Goal: Check status: Check status

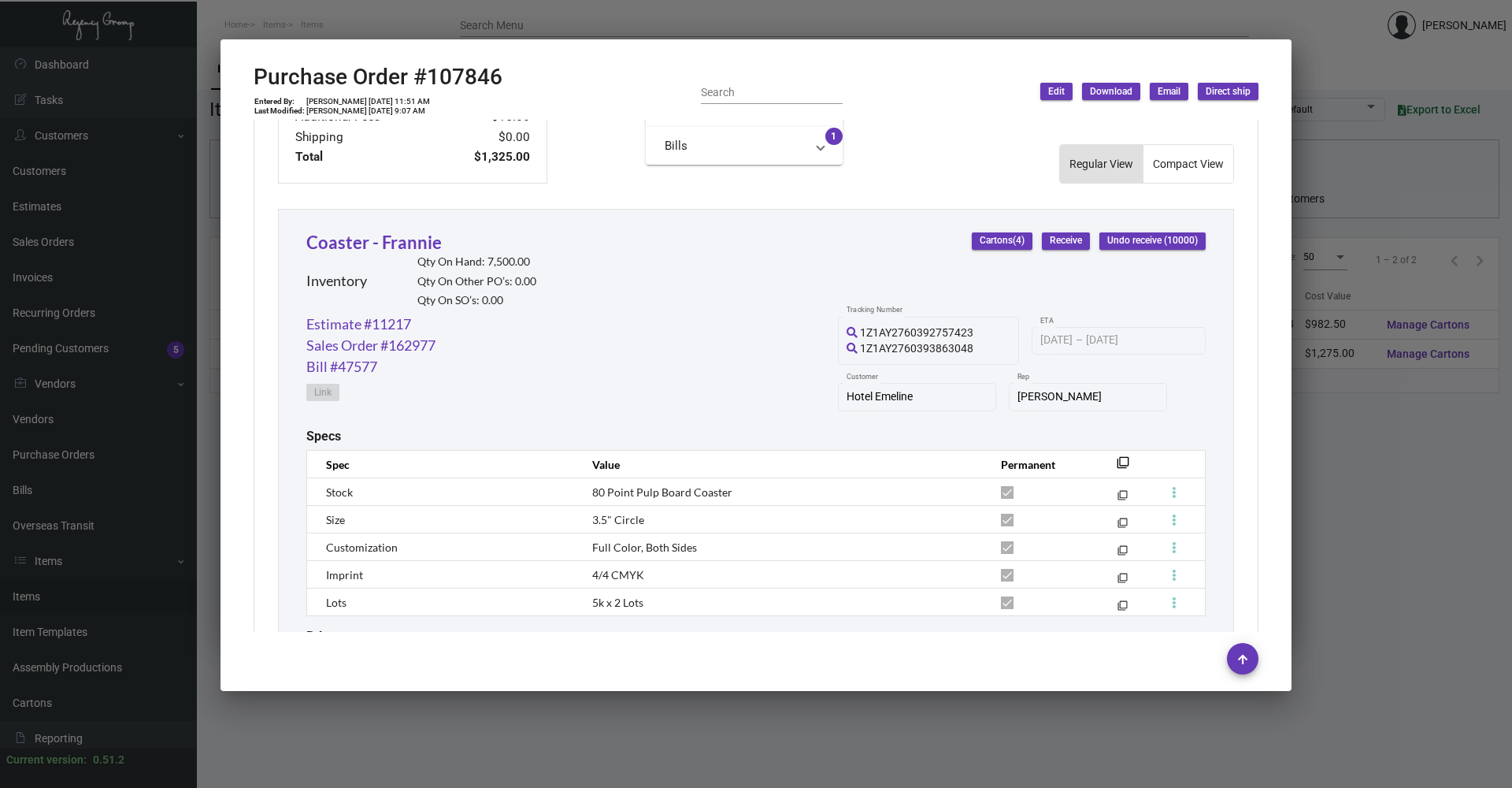
scroll to position [775, 0]
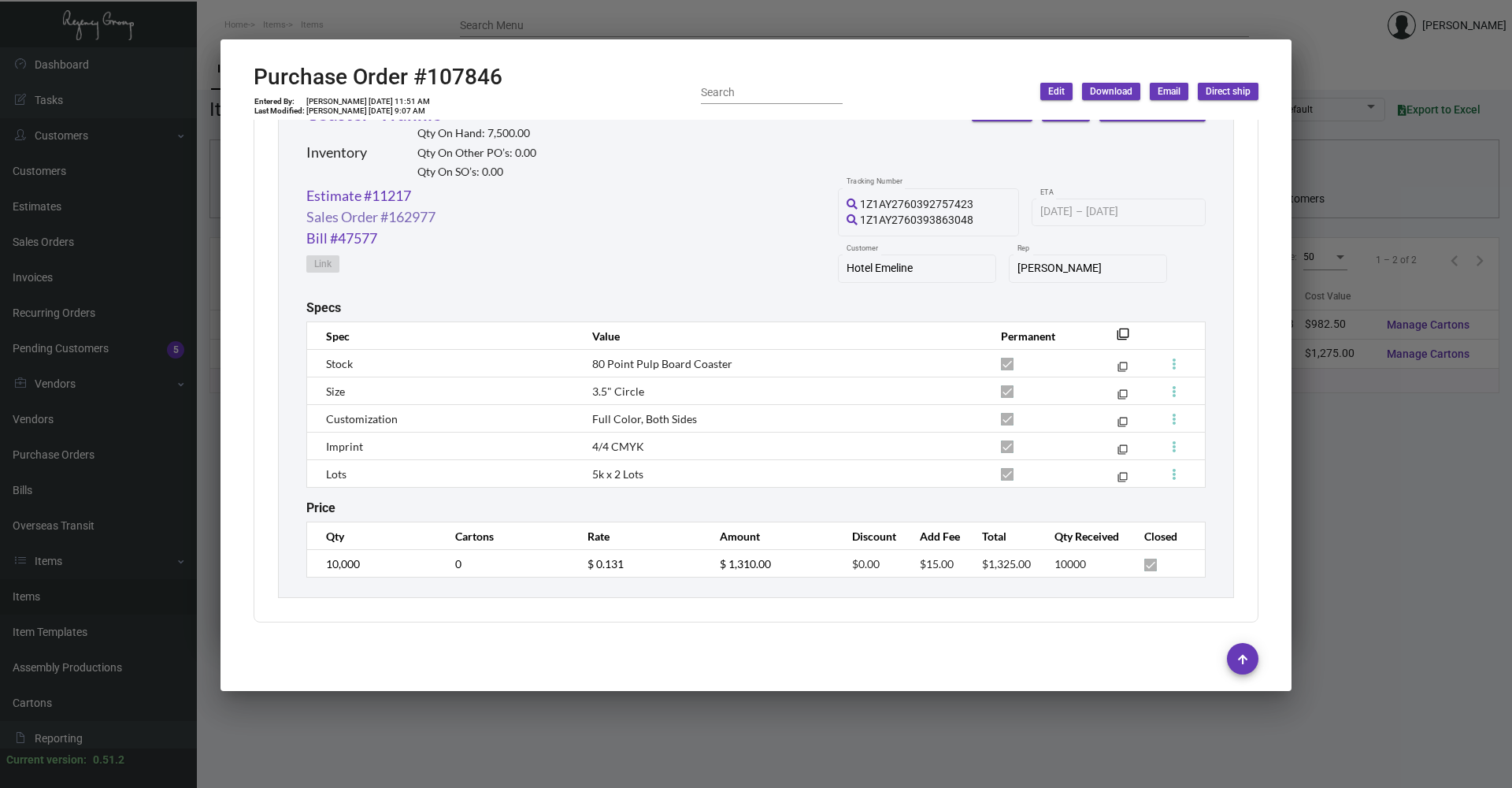
click at [412, 219] on link "Sales Order #162977" at bounding box center [370, 217] width 129 height 22
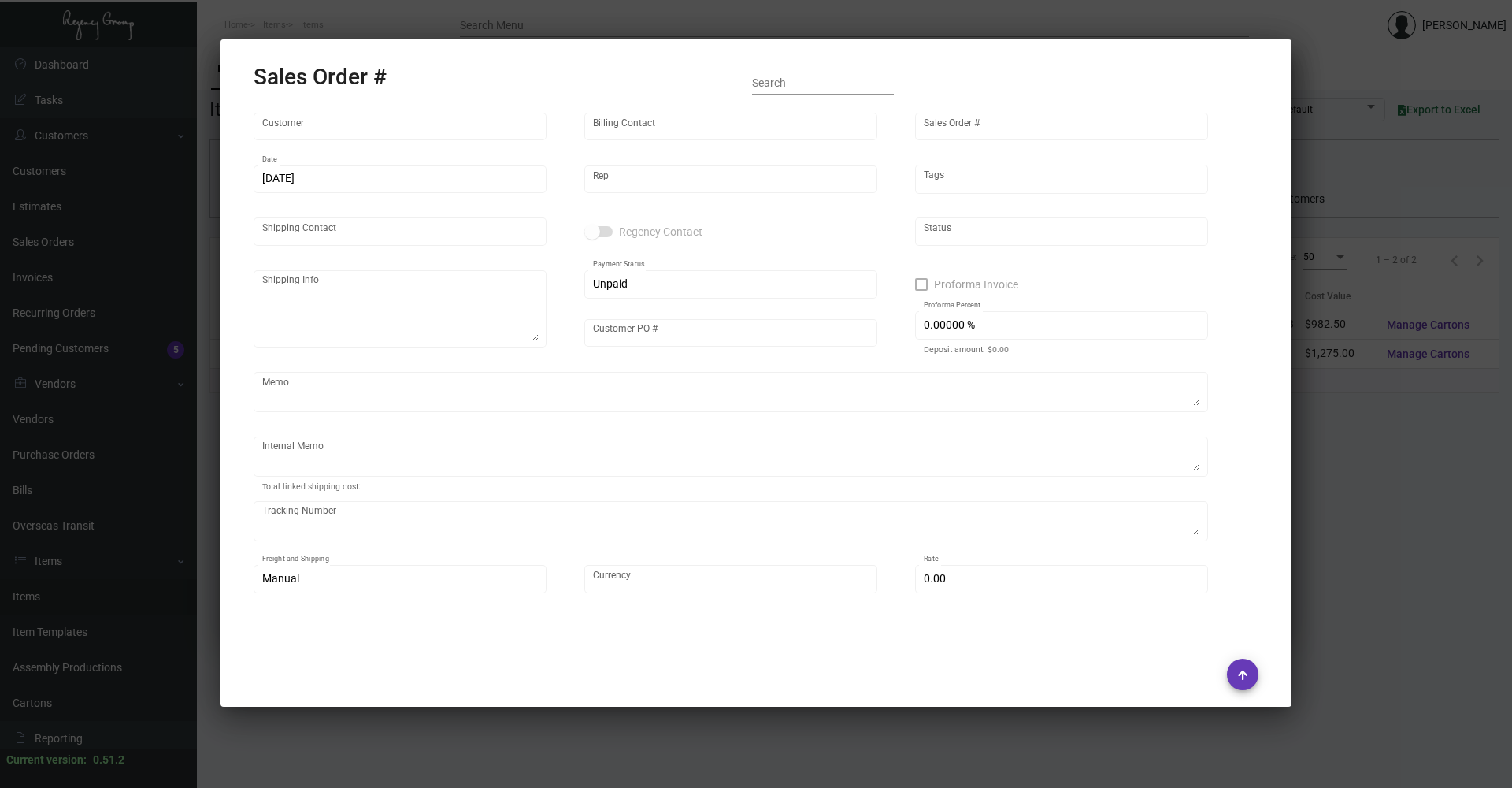
type input "Hotel Emeline"
type input "AP Emeline"
type input "162977"
type input "[DATE]"
type input "[PERSON_NAME]"
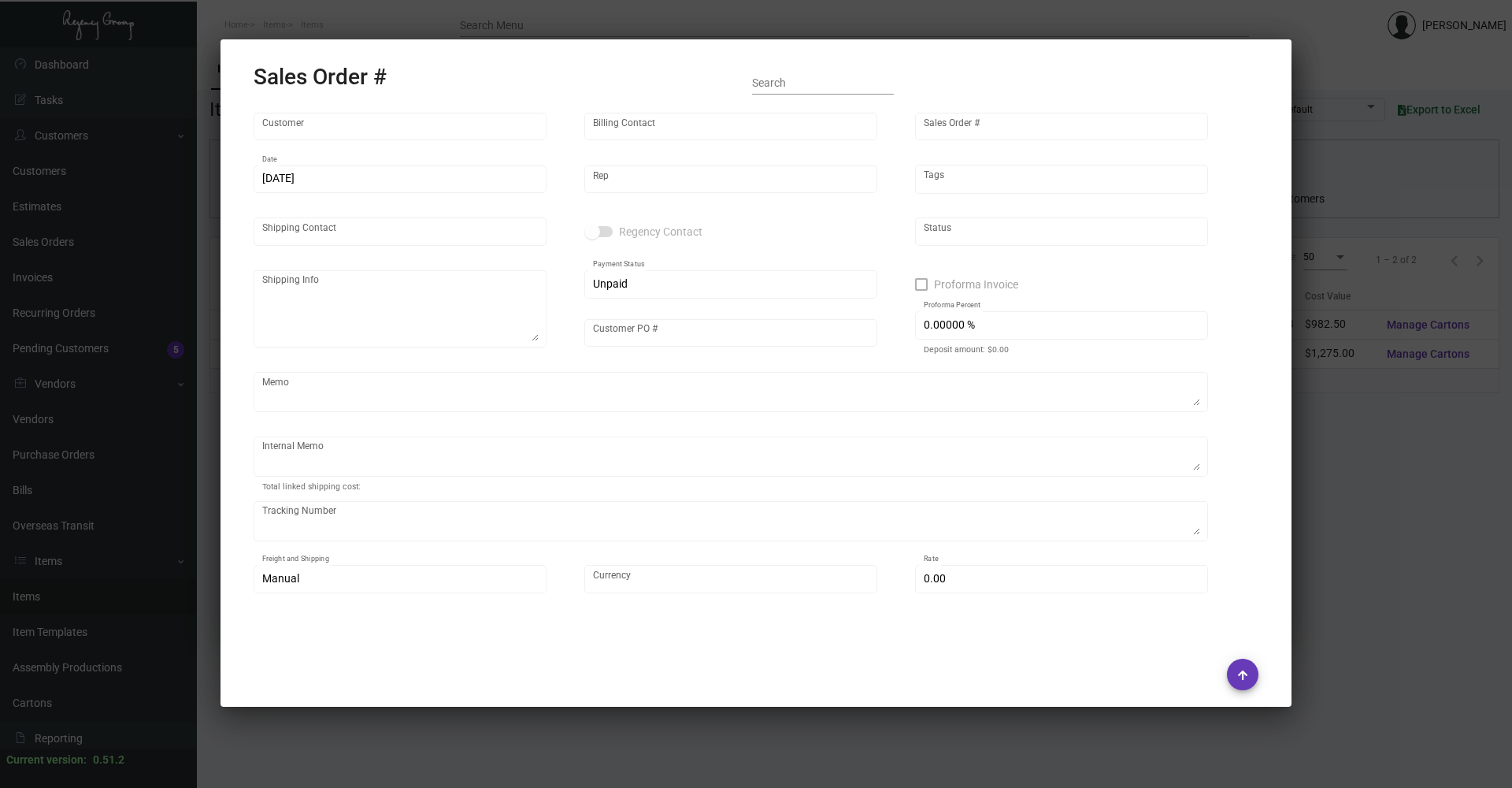
type input "[PERSON_NAME]"
type textarea "Emeline - [PERSON_NAME][GEOGRAPHIC_DATA][STREET_ADDRESS]"
type input "000000000015042"
type textarea "12.32"
type input "United States Dollar $"
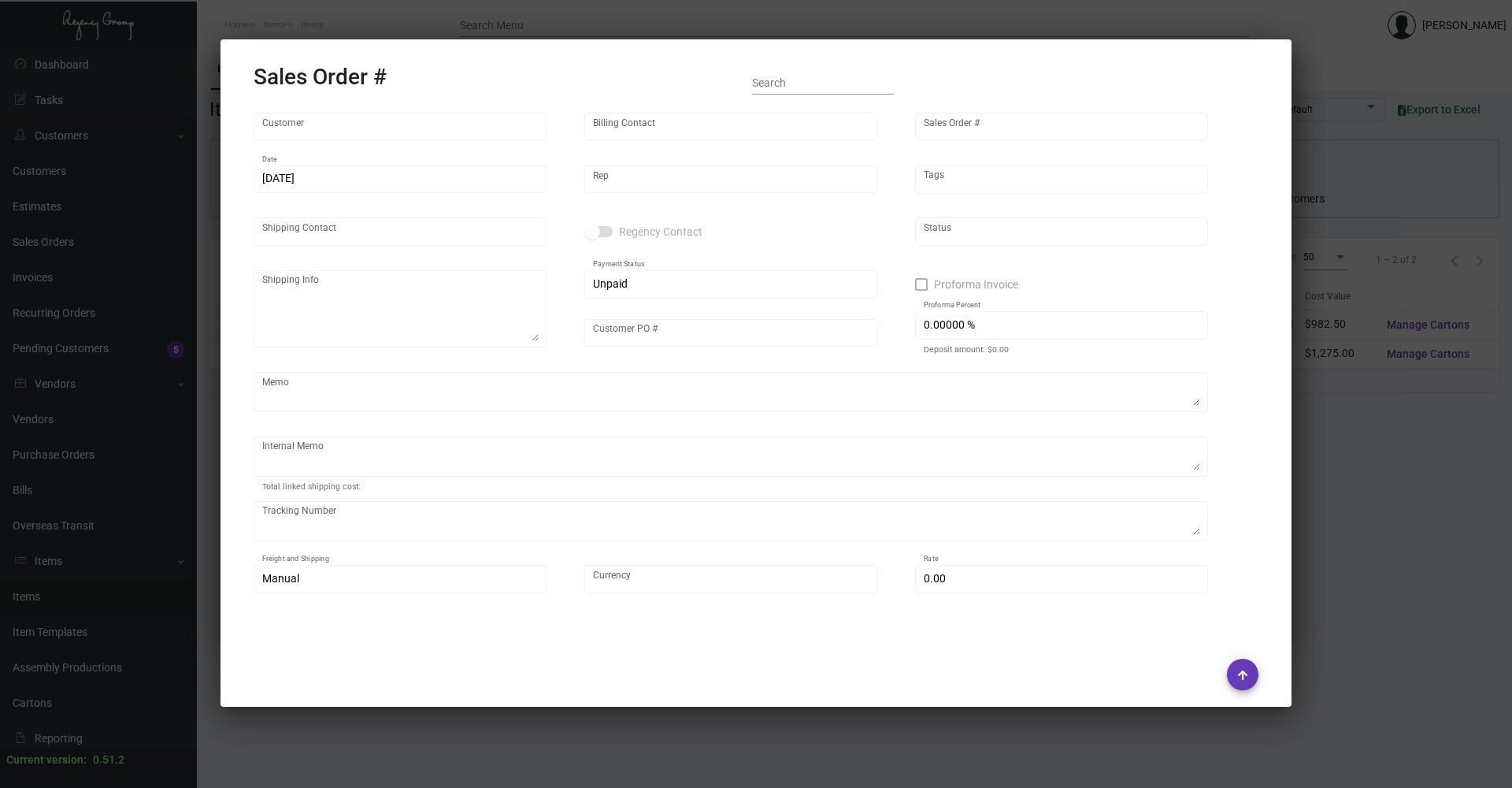
type input "$ 47.98"
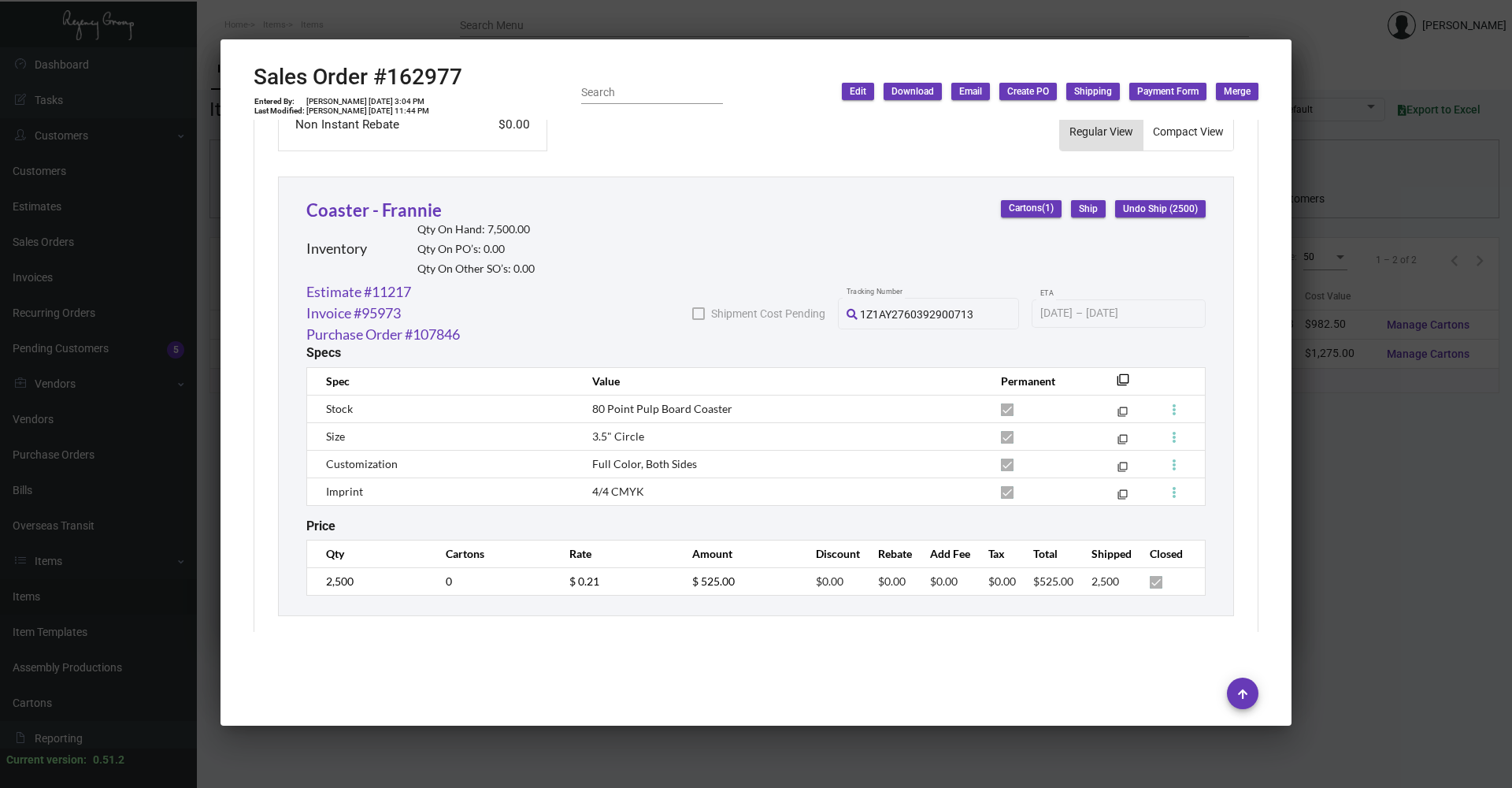
scroll to position [838, 0]
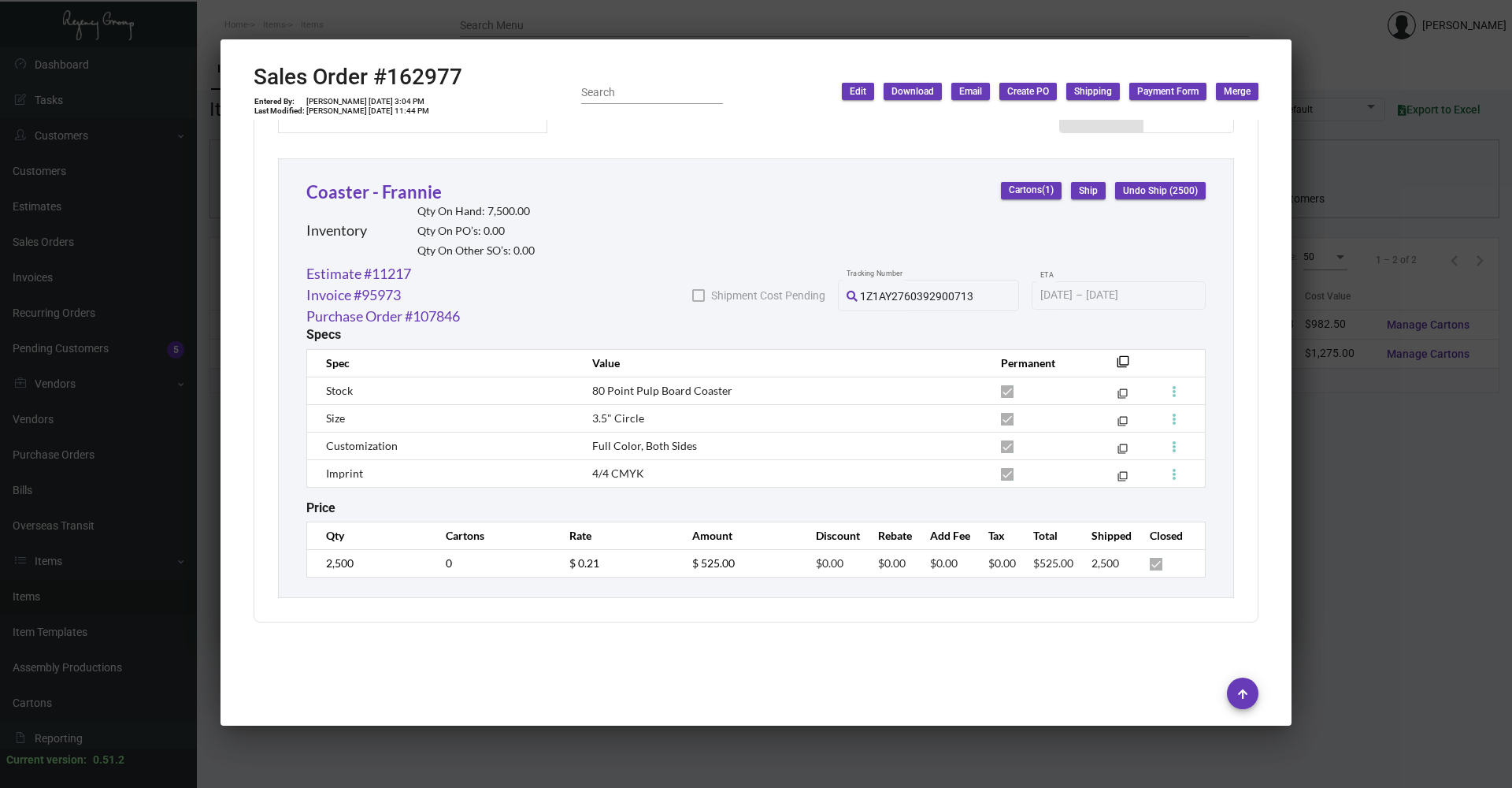
click at [908, 673] on div at bounding box center [756, 693] width 1004 height 54
click at [828, 669] on div at bounding box center [756, 693] width 1004 height 54
click at [782, 667] on div at bounding box center [756, 693] width 1004 height 54
click at [602, 763] on div at bounding box center [756, 394] width 1512 height 788
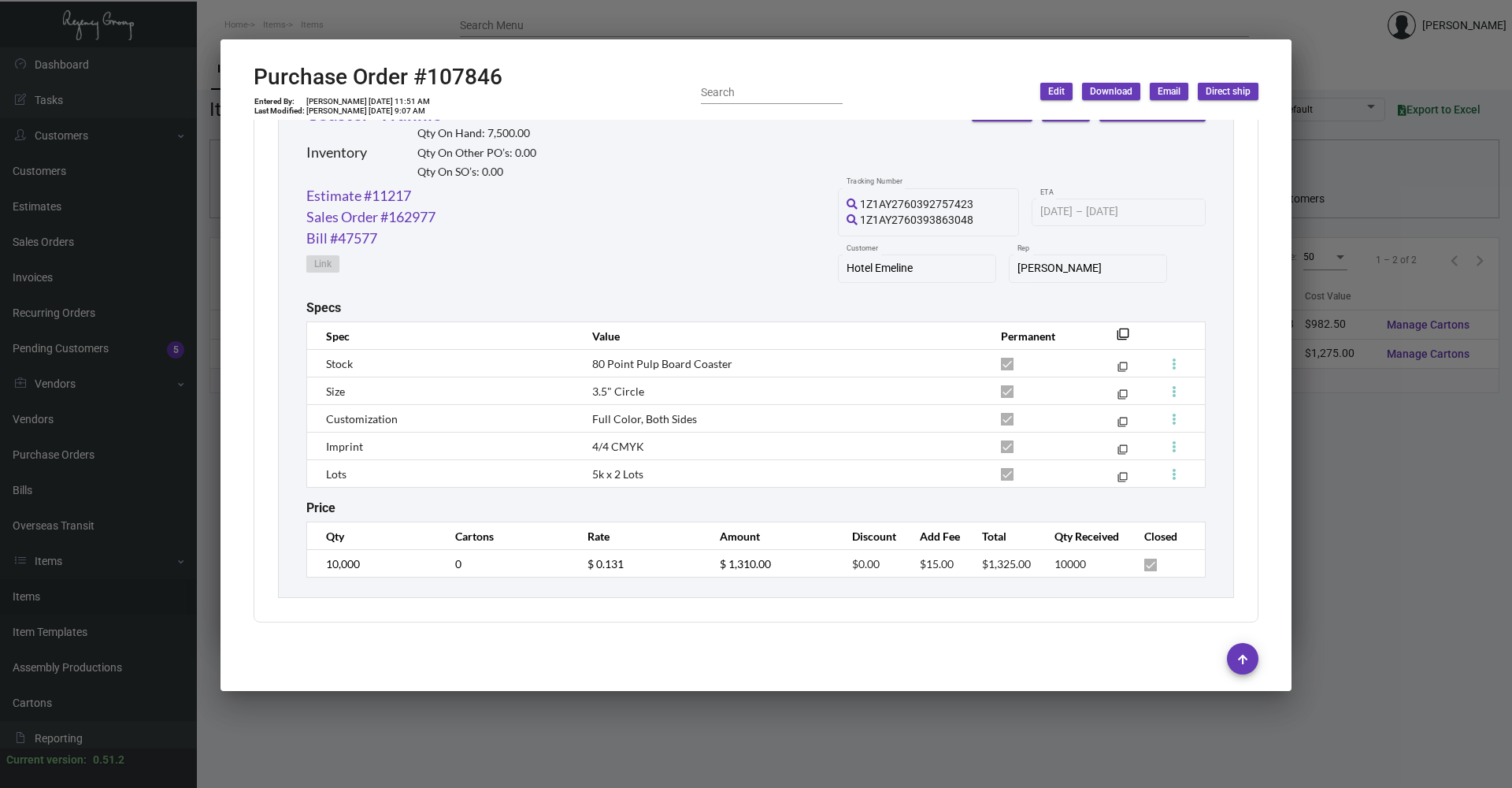
click at [841, 741] on div at bounding box center [756, 394] width 1512 height 788
